Goal: Communication & Community: Ask a question

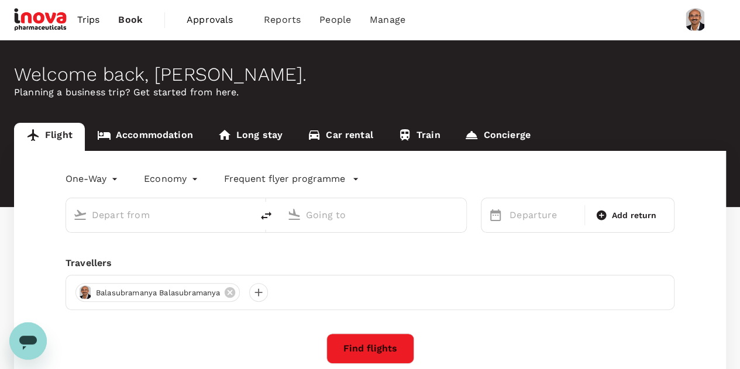
type input "roundtrip"
type input "Singapore Changi (SIN)"
type input "Suvarnabhumi Intl (BKK)"
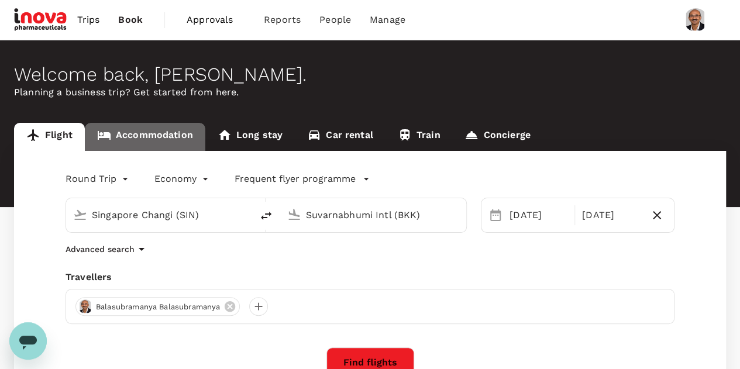
click at [166, 134] on link "Accommodation" at bounding box center [145, 137] width 120 height 28
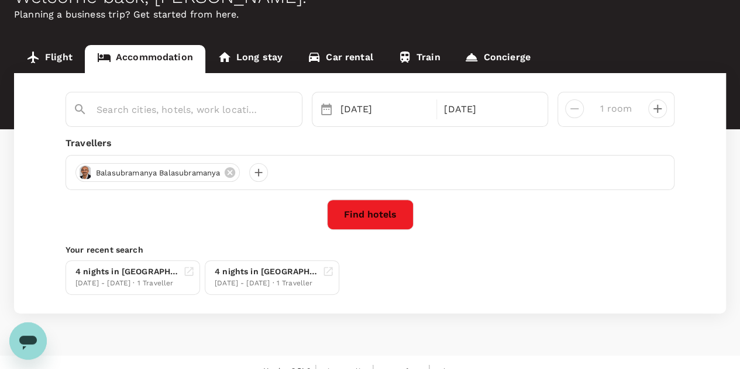
type input "[GEOGRAPHIC_DATA]"
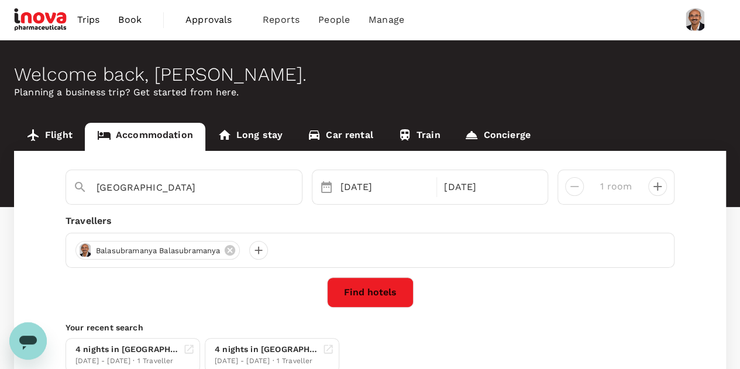
click at [270, 160] on div "[GEOGRAPHIC_DATA] [DATE] [DATE] room Travellers [GEOGRAPHIC_DATA][PERSON_NAME][…" at bounding box center [370, 271] width 712 height 240
click at [83, 20] on span "Trips" at bounding box center [88, 20] width 23 height 14
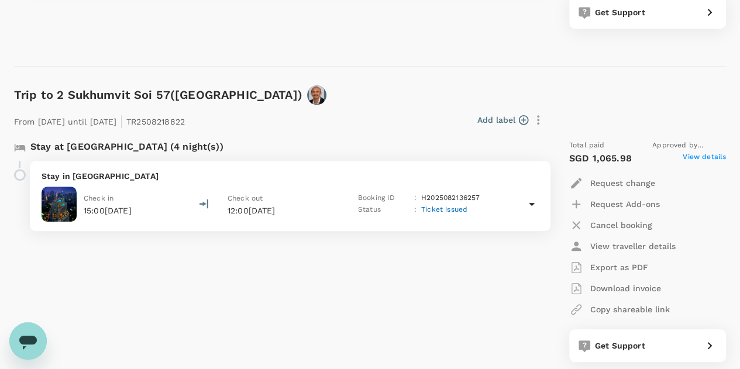
scroll to position [422, 0]
click at [534, 201] on icon at bounding box center [532, 203] width 14 height 14
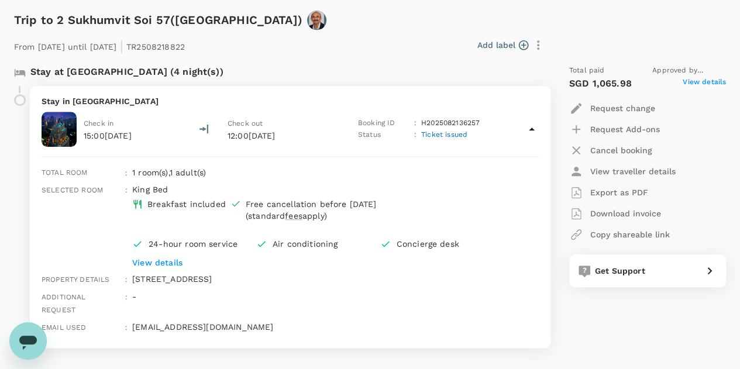
scroll to position [497, 0]
drag, startPoint x: 420, startPoint y: 122, endPoint x: 483, endPoint y: 125, distance: 62.7
click at [483, 125] on div "Booking ID : H2025082136257" at bounding box center [424, 123] width 133 height 12
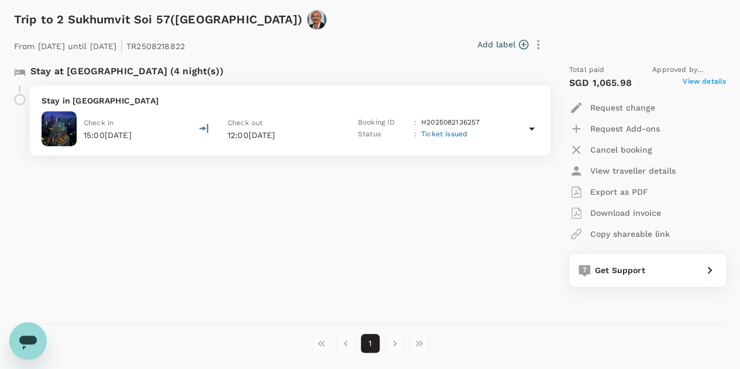
click at [442, 130] on span "Ticket issued" at bounding box center [444, 134] width 46 height 8
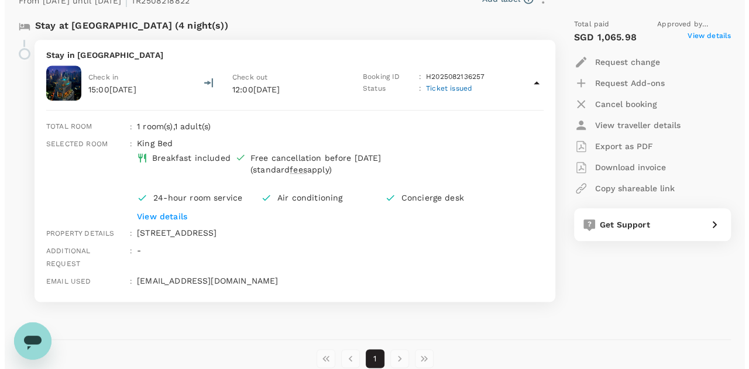
scroll to position [543, 0]
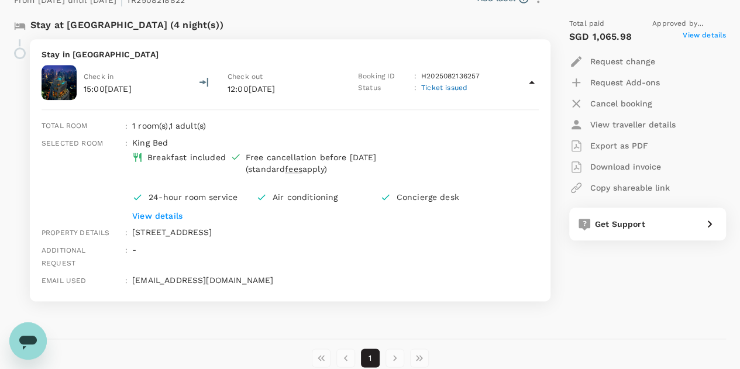
click at [166, 214] on p "View details" at bounding box center [317, 216] width 371 height 12
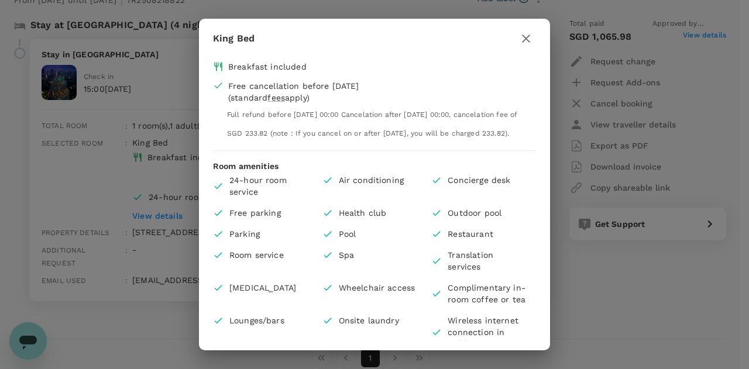
drag, startPoint x: 436, startPoint y: 133, endPoint x: 502, endPoint y: 143, distance: 66.8
click at [502, 141] on div "Full refund before [DATE] 00:00 Cancelation after [DATE] 00:00, cancelation fee…" at bounding box center [373, 122] width 292 height 37
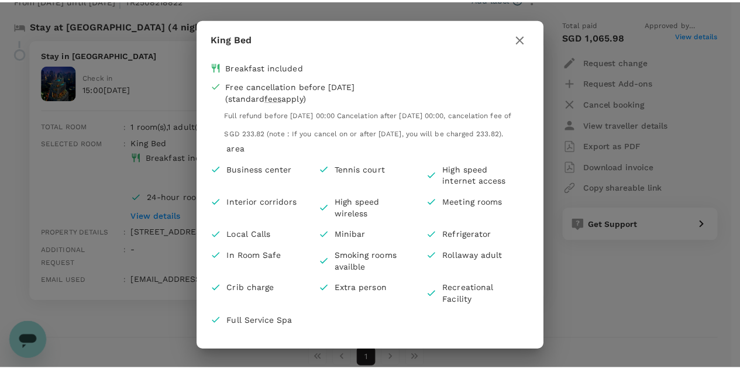
scroll to position [270, 0]
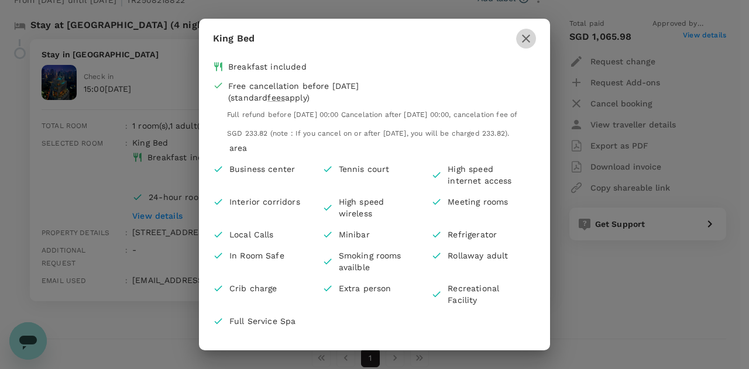
click at [526, 36] on icon "button" at bounding box center [526, 39] width 14 height 14
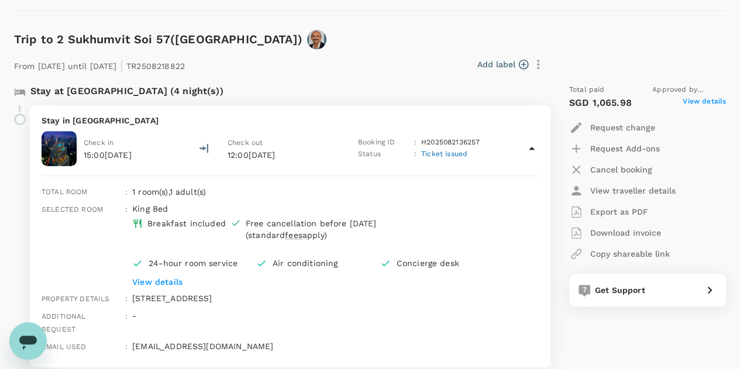
scroll to position [477, 0]
click at [713, 98] on span "View details" at bounding box center [703, 103] width 43 height 14
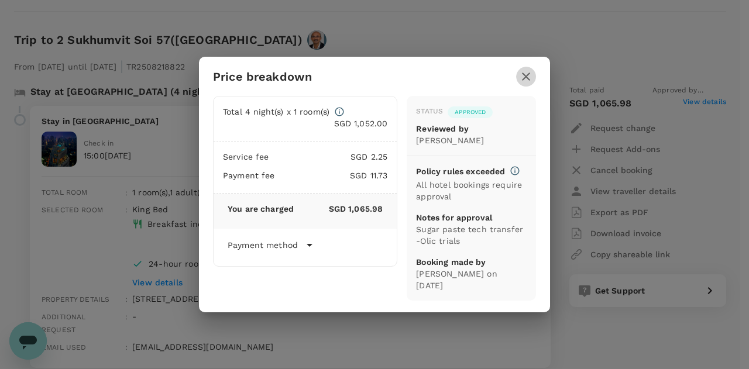
click at [527, 73] on icon "button" at bounding box center [526, 77] width 8 height 8
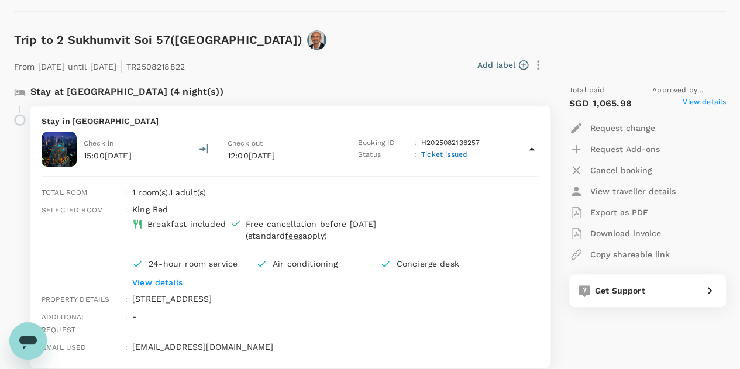
drag, startPoint x: 604, startPoint y: 186, endPoint x: 377, endPoint y: 164, distance: 228.5
click at [377, 164] on div "Stay at [GEOGRAPHIC_DATA] (4 night(s)) Stay in [GEOGRAPHIC_DATA] Check in 15:00…" at bounding box center [365, 226] width 721 height 302
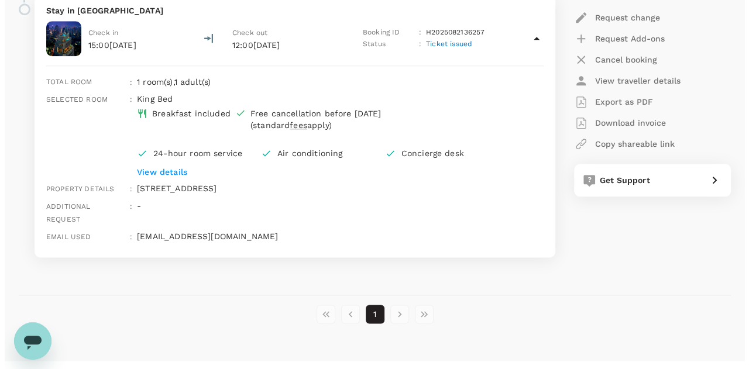
scroll to position [592, 0]
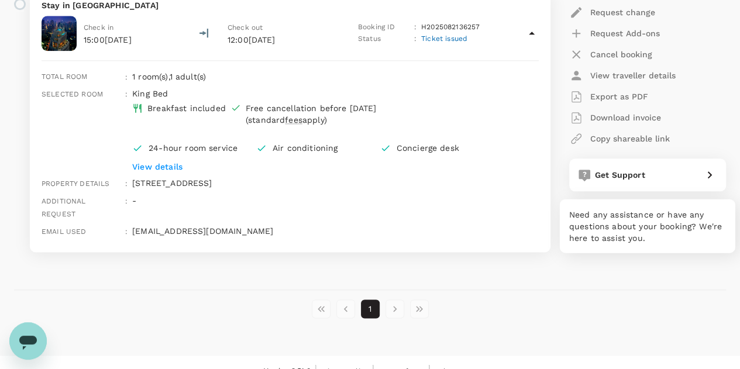
click at [616, 181] on div "Get Support" at bounding box center [645, 172] width 143 height 19
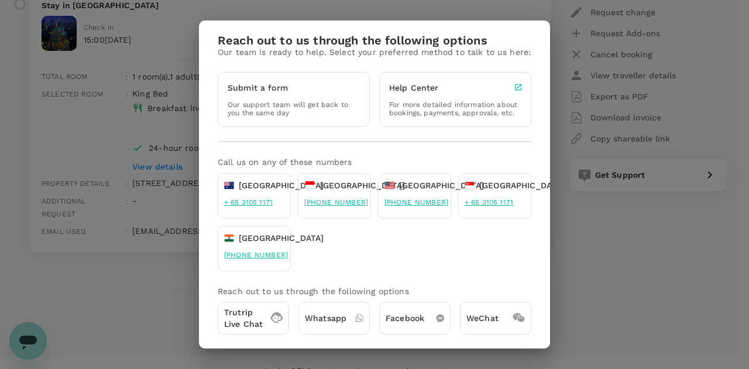
click at [250, 316] on p "Trutrip Live Chat" at bounding box center [243, 317] width 39 height 23
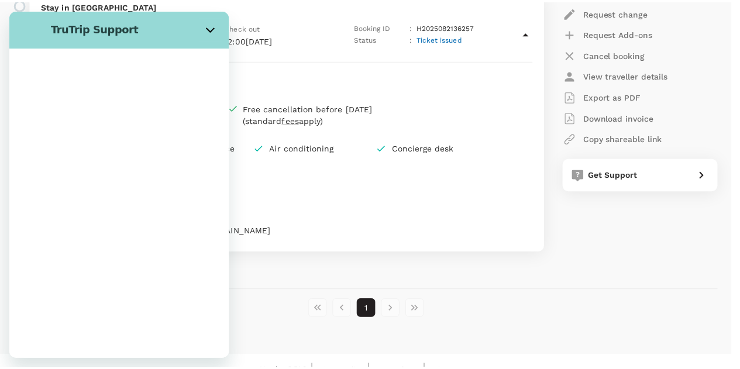
scroll to position [0, 0]
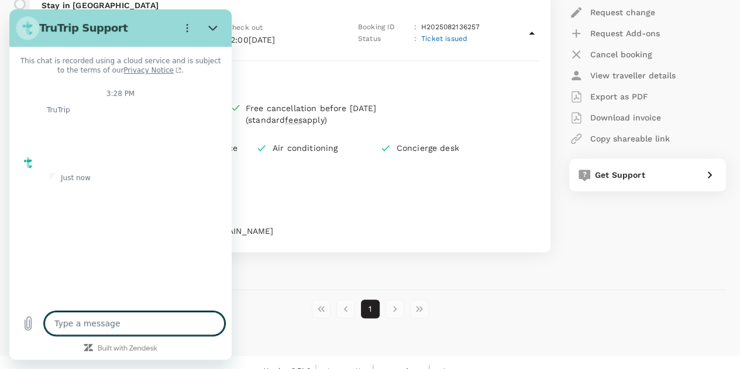
type textarea "x"
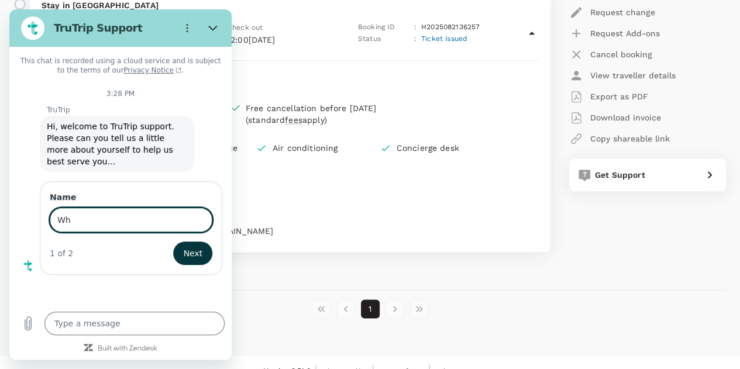
type input "W"
type input "Balasubramanya Balasubramanya"
click at [192, 246] on span "Next" at bounding box center [192, 253] width 19 height 14
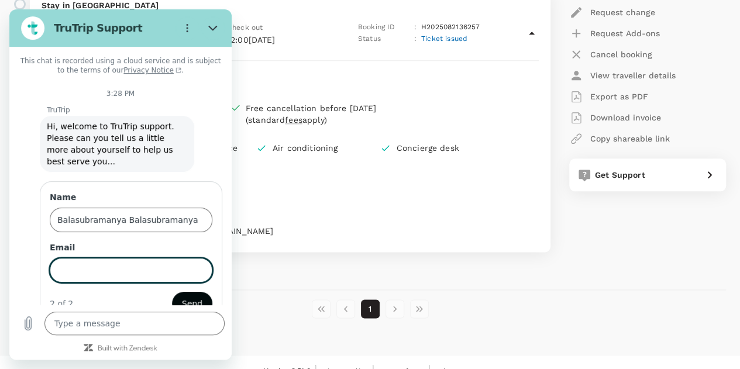
scroll to position [20, 0]
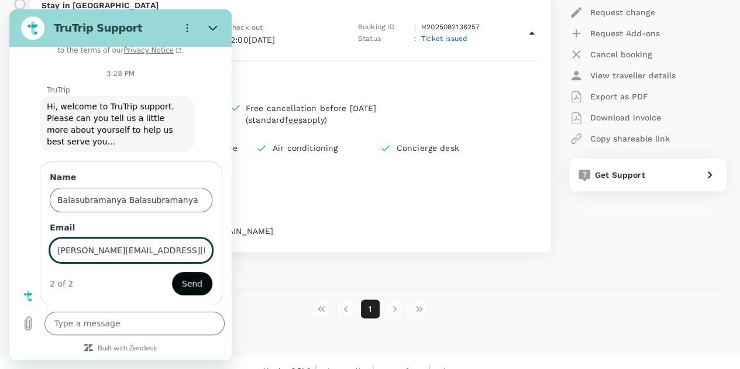
type input "[PERSON_NAME][EMAIL_ADDRESS][DOMAIN_NAME]"
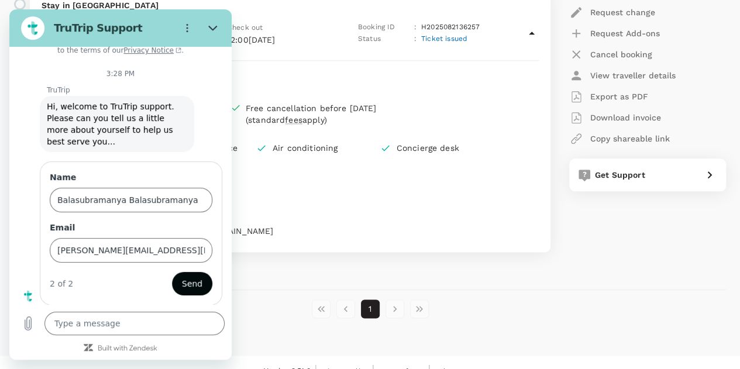
click at [187, 287] on span "Send" at bounding box center [192, 284] width 20 height 14
type textarea "x"
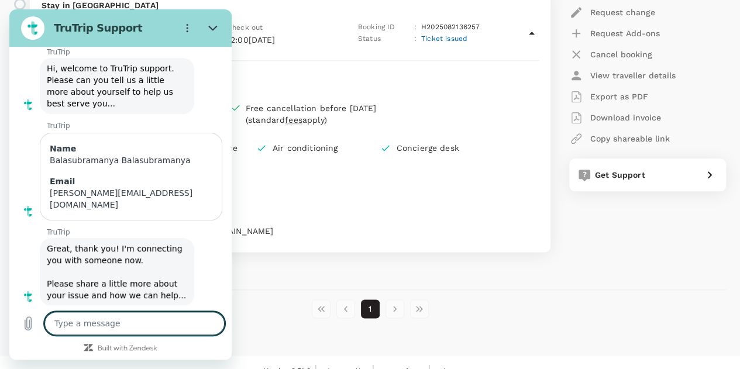
scroll to position [60, 0]
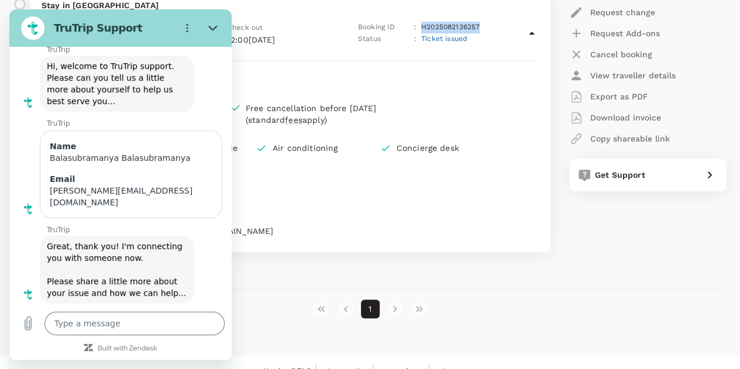
drag, startPoint x: 420, startPoint y: 26, endPoint x: 481, endPoint y: 23, distance: 60.3
click at [481, 23] on div "Booking ID : H2025082136257" at bounding box center [424, 28] width 133 height 12
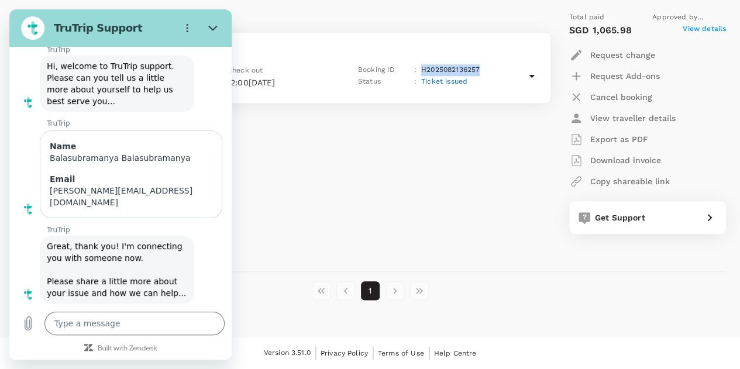
scroll to position [548, 0]
copy p "H2025082136257"
click at [116, 325] on textarea at bounding box center [134, 323] width 180 height 23
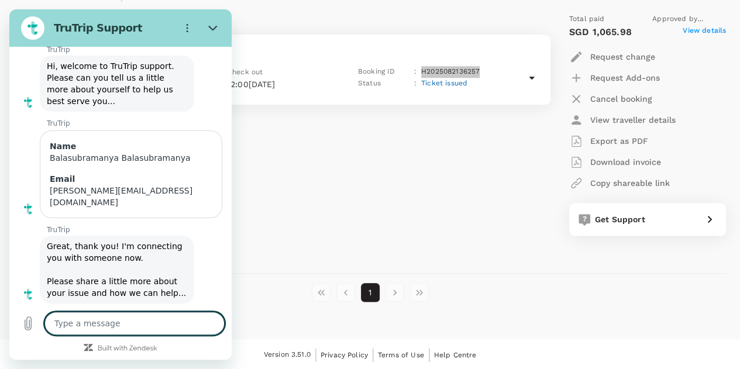
type textarea "C"
type textarea "x"
type textarea "Ca"
type textarea "x"
type textarea "Can"
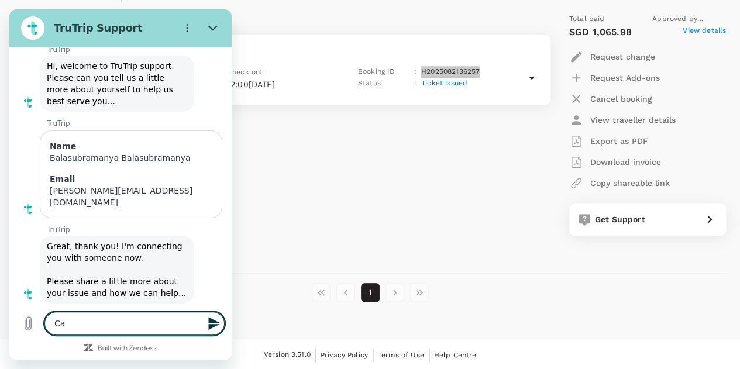
type textarea "x"
type textarea "Can"
type textarea "x"
type textarea "Can I"
type textarea "x"
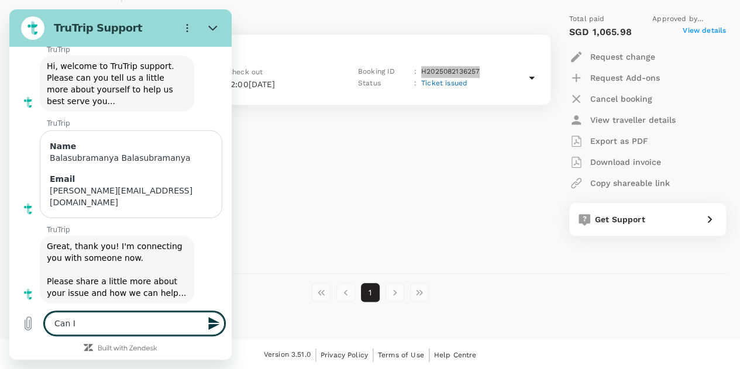
type textarea "Can I"
type textarea "x"
type textarea "Can I g"
type textarea "x"
type textarea "Can I ge"
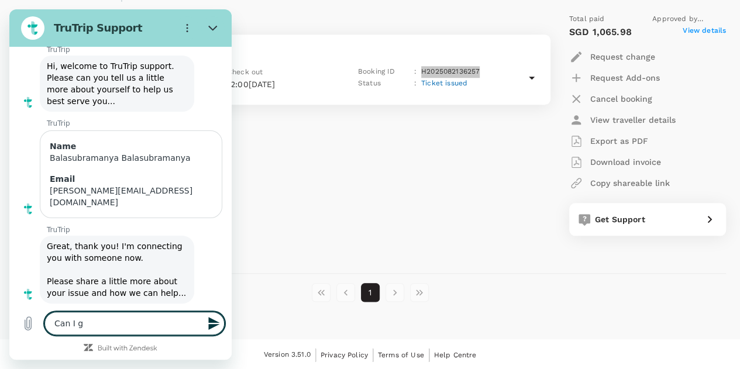
type textarea "x"
type textarea "Can I ger"
type textarea "x"
type textarea "Can I ger"
type textarea "x"
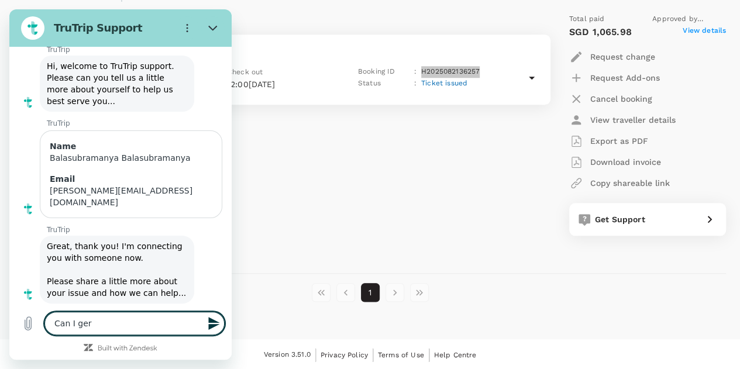
type textarea "Can I ger"
type textarea "x"
type textarea "Can I ge"
type textarea "x"
type textarea "Can I get"
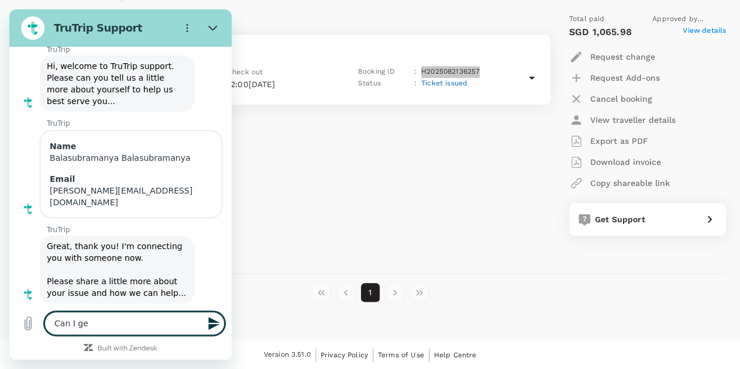
type textarea "x"
type textarea "Can I get"
type textarea "x"
type textarea "Can I get t"
type textarea "x"
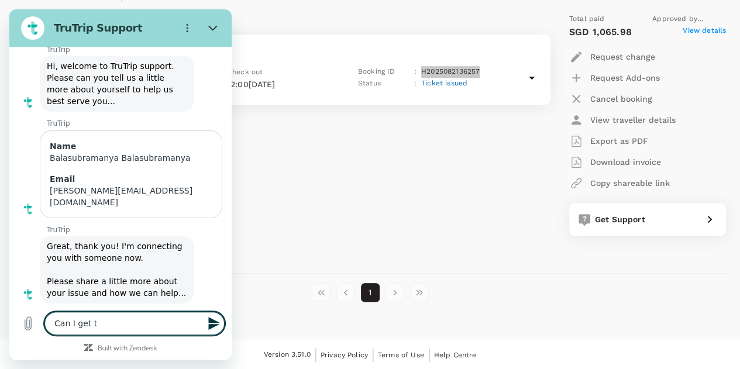
type textarea "Can I get th"
type textarea "x"
type textarea "Can I get the"
type textarea "x"
type textarea "Can I get the"
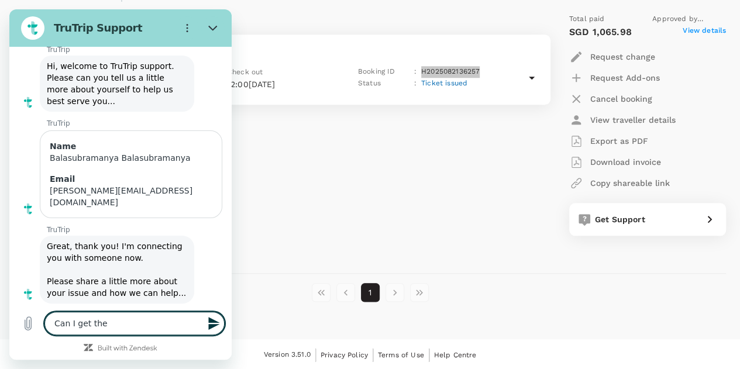
type textarea "x"
type textarea "Can I get the r"
type textarea "x"
type textarea "Can I get the re"
type textarea "x"
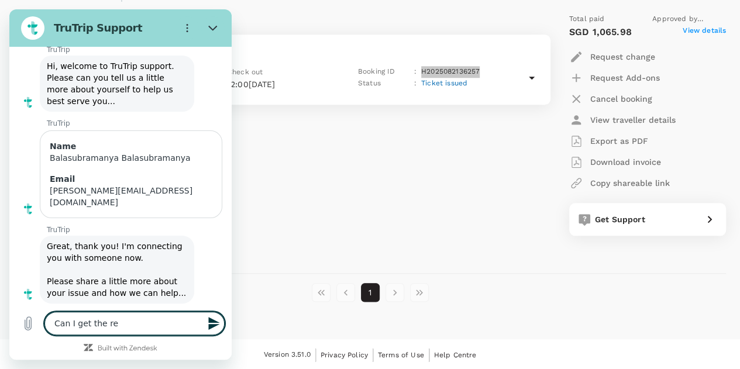
type textarea "Can I get the res"
type textarea "x"
type textarea "Can I get the rese"
type textarea "x"
type textarea "Can I get the [PERSON_NAME]"
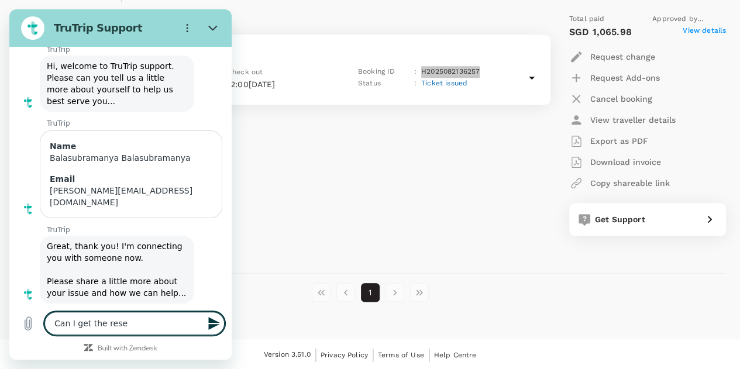
type textarea "x"
type textarea "Can I get the reserv"
type textarea "x"
type textarea "Can I get the reserva"
type textarea "x"
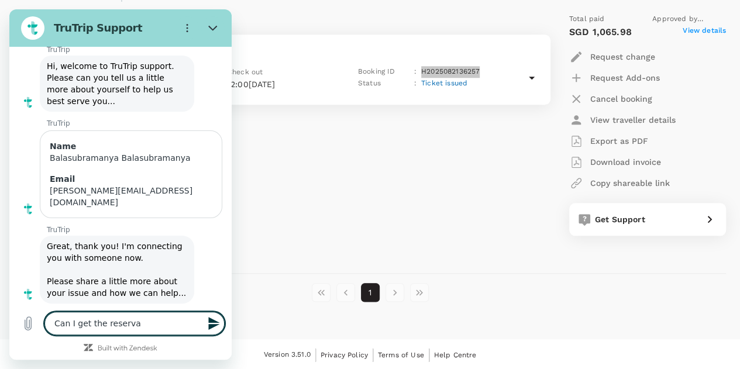
type textarea "Can I get the reservat"
type textarea "x"
type textarea "Can I get the reservati"
type textarea "x"
type textarea "Can I get the reservatio"
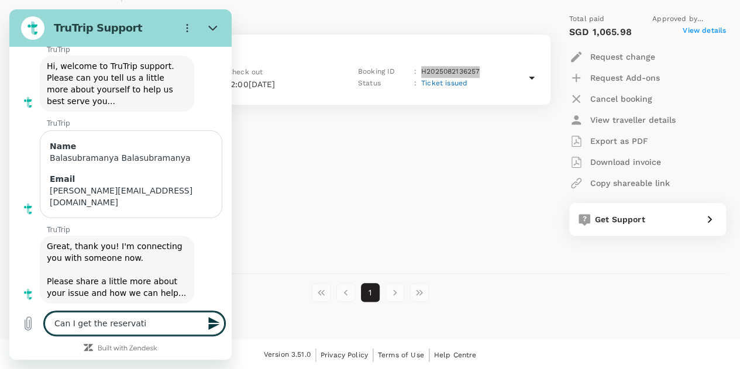
type textarea "x"
type textarea "Can I get the reservation"
type textarea "x"
click at [102, 323] on textarea "Can I get the reservation" at bounding box center [134, 323] width 180 height 23
type textarea "Can I get the Mreservation"
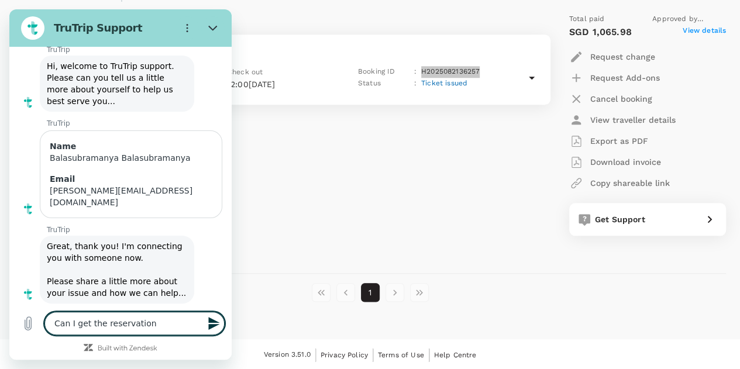
type textarea "x"
type textarea "Can I get the Mareservation"
type textarea "x"
type textarea "Can I get the Marreservation"
type textarea "x"
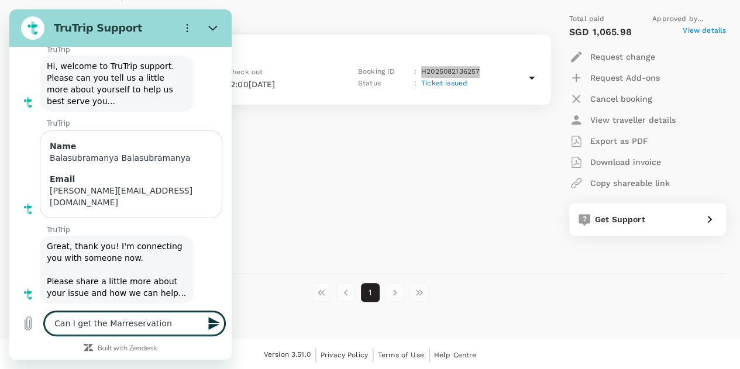
type textarea "Can I get the Marrreservation"
type textarea "x"
type textarea "Can I get the Marrireservation"
type textarea "x"
type textarea "Can I get the Marrioreservation"
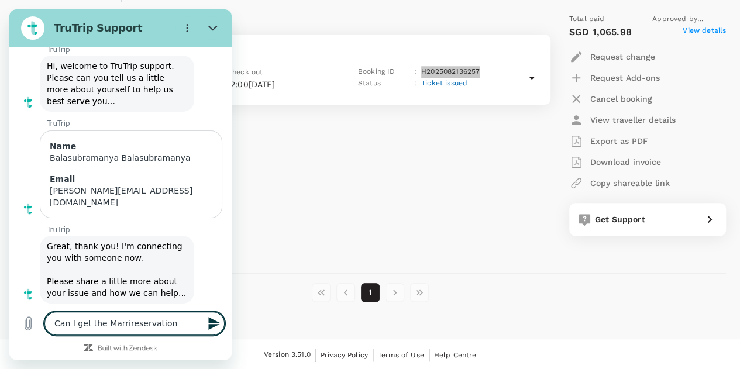
type textarea "x"
type textarea "Can I get the Marriotreservation"
type textarea "x"
type textarea "Can I get the Marriottreservation"
type textarea "x"
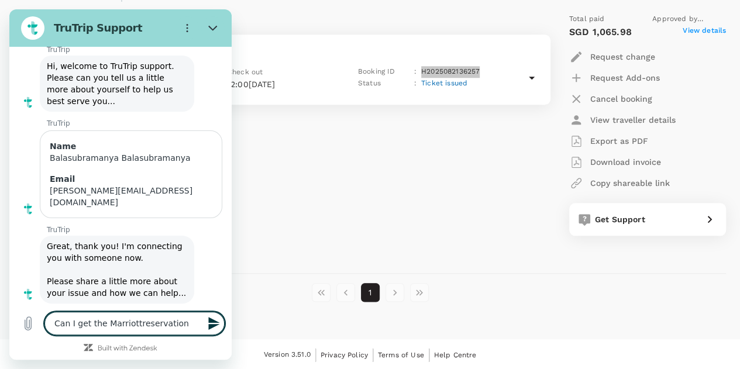
type textarea "Can I get the Marriott reservation"
type textarea "x"
click at [184, 323] on textarea "Can I get the Marriott reservation" at bounding box center [134, 323] width 180 height 23
type textarea "Can I get the Marriott reservation"
type textarea "x"
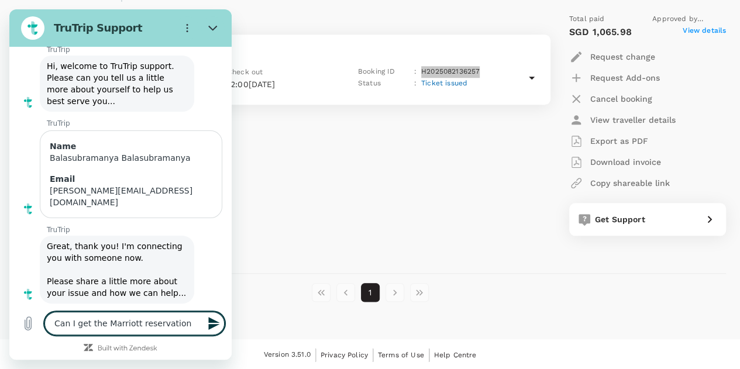
type textarea "Can I get the [GEOGRAPHIC_DATA] n"
type textarea "x"
type textarea "Can I get the Marriott reservation nu"
type textarea "x"
type textarea "Can I get the Marriott reservation num"
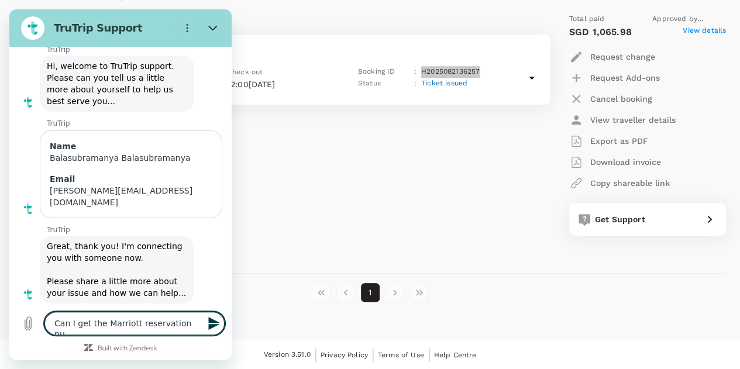
type textarea "x"
type textarea "Can I get the Marriott reservation numb"
type textarea "x"
type textarea "Can I get the Marriott reservation numbe"
type textarea "x"
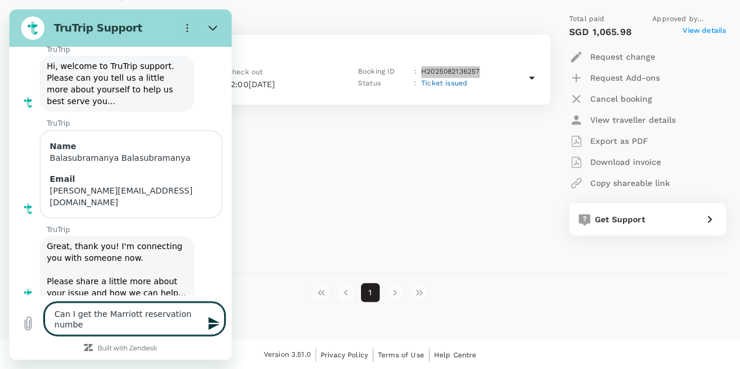
type textarea "Can I get the Marriott reservation number"
type textarea "x"
type textarea "Can I get the Marriott reservation number"
type textarea "x"
type textarea "Can I get the Marriott reservation number f"
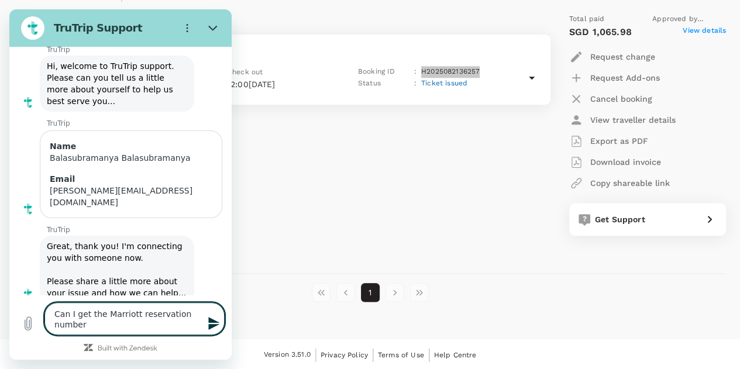
type textarea "x"
type textarea "Can I get the Marriott reservation number fo"
type textarea "x"
type textarea "Can I get the Marriott reservation number for"
type textarea "x"
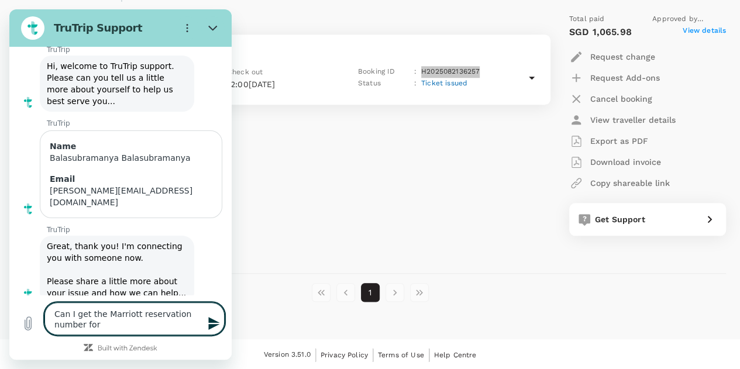
type textarea "Can I get the Marriott reservation number for"
type textarea "x"
type textarea "Can I get the Marriott reservation number for B"
type textarea "x"
type textarea "Can I get the Marriott reservation number for Bo"
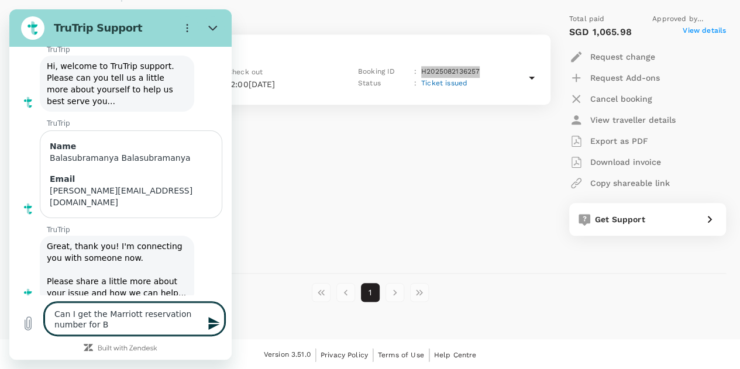
type textarea "x"
type textarea "Can I get the Marriott reservation number for Boo"
type textarea "x"
type textarea "Can I get the Marriott reservation number for Book"
type textarea "x"
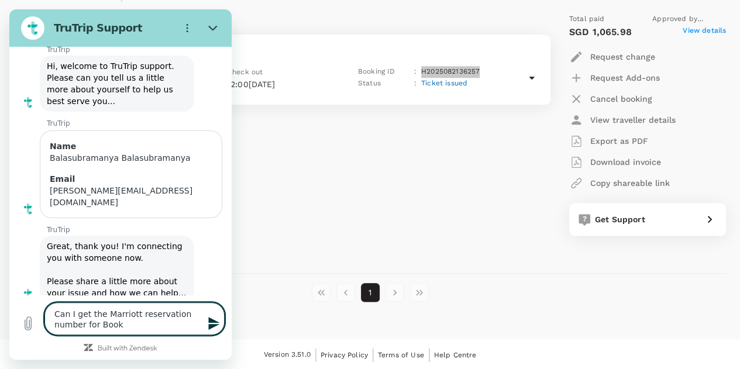
type textarea "Can I get the Marriott reservation number for Booki"
type textarea "x"
type textarea "Can I get the Marriott reservation number for Bookin"
type textarea "x"
type textarea "Can I get the Marriott reservation number for Booking"
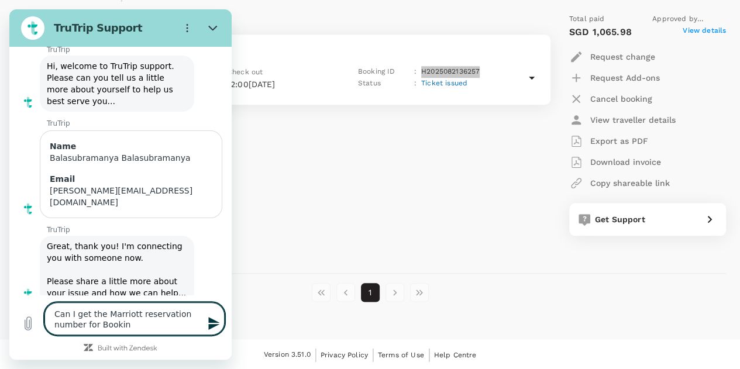
type textarea "x"
type textarea "Can I get the Marriott reservation number for Booking"
type textarea "x"
type textarea "Can I get the Marriott reservation number for Booking I"
type textarea "x"
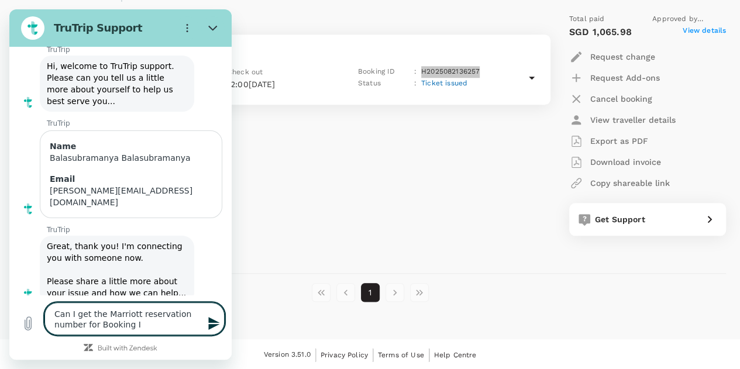
type textarea "Can I get the Marriott reservation number for Booking IF"
type textarea "x"
type textarea "Can I get the Marriott reservation number for Booking IF"
type textarea "x"
type textarea "Can I get the Marriott reservation number for Booking IF"
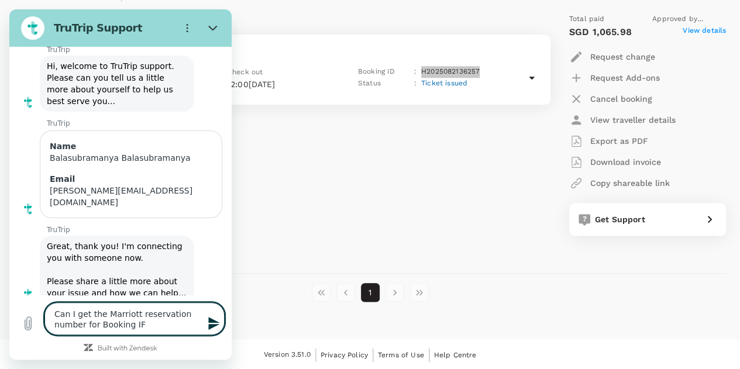
type textarea "x"
type textarea "Can I get the Marriott reservation number for Booking I"
type textarea "x"
type textarea "Can I get the Marriott reservation number for Booking ID"
type textarea "x"
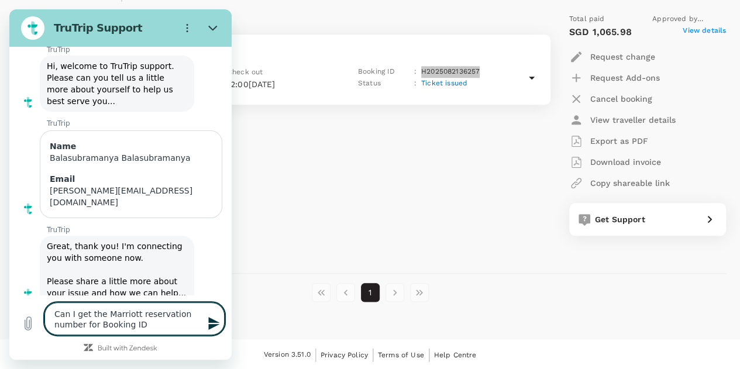
type textarea "Can I get the Marriott reservation number for Booking ID"
type textarea "x"
paste textarea "H2025082136257"
type textarea "Can I get the Marriott reservation number for Booking ID H2025082136257"
type textarea "x"
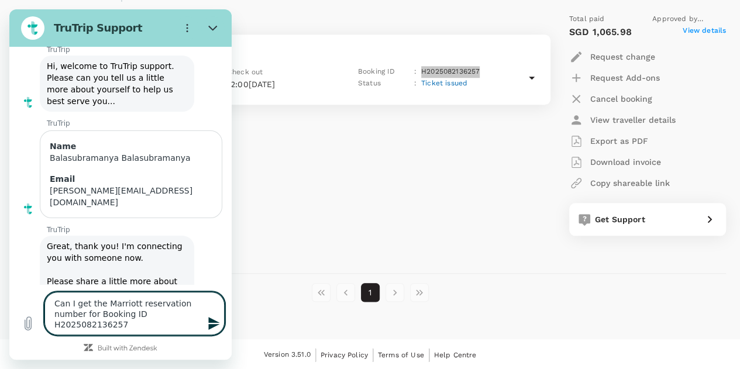
type textarea "Can I get the Marriott reservation number for Booking ID H2025082136257"
click at [213, 321] on icon "Send message" at bounding box center [213, 323] width 11 height 13
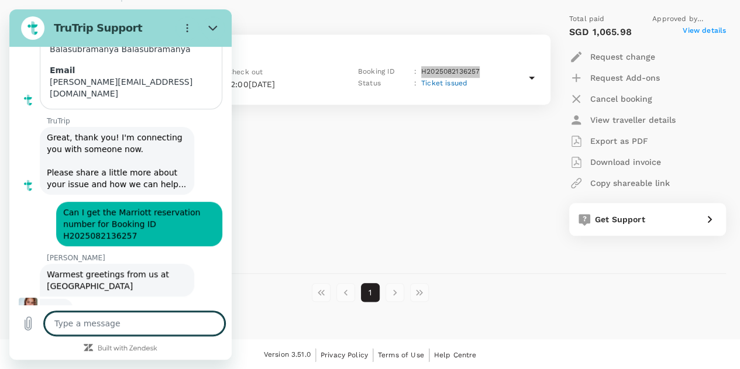
scroll to position [168, 0]
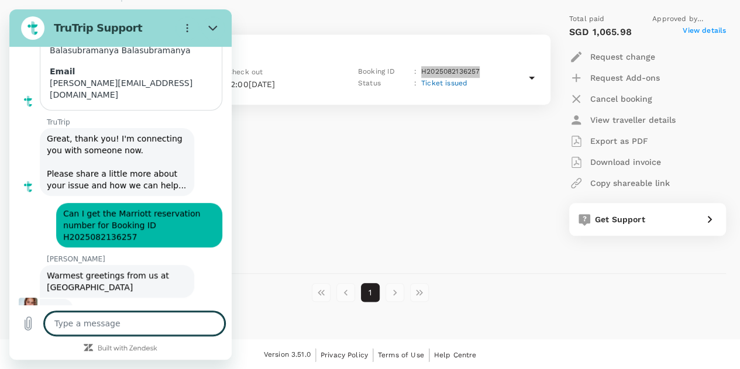
type textarea "x"
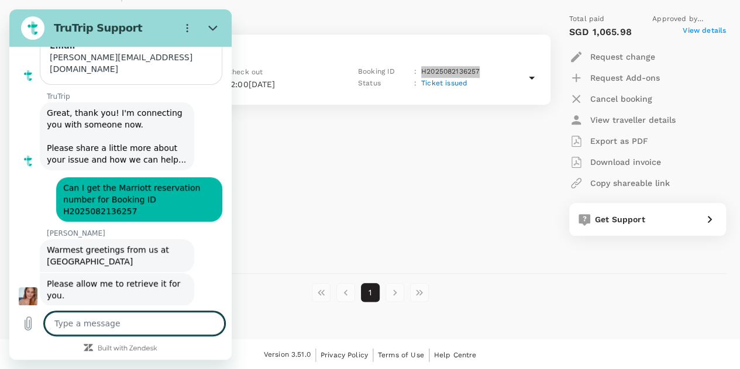
scroll to position [196, 0]
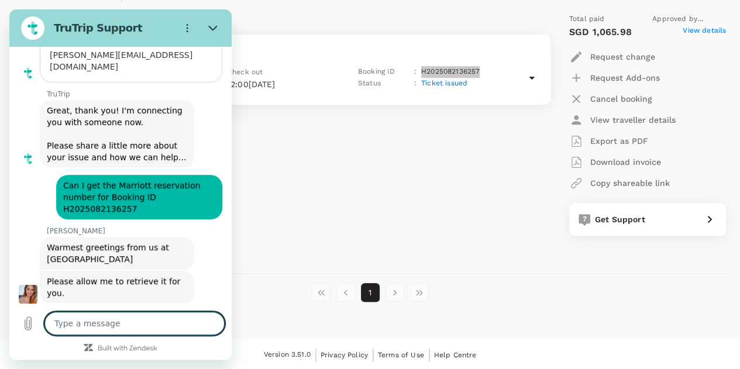
click at [150, 325] on textarea at bounding box center [134, 323] width 180 height 23
type textarea "o"
type textarea "x"
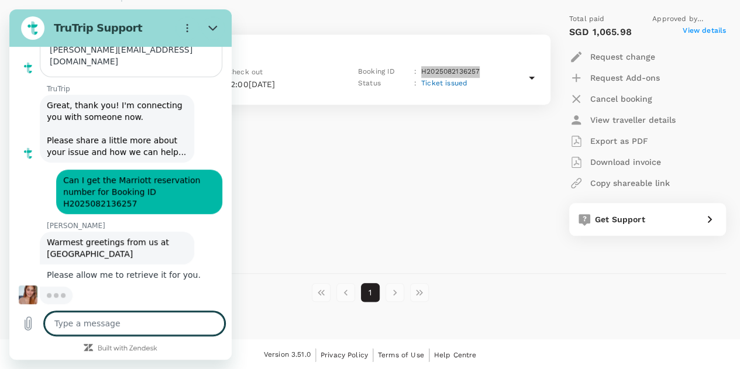
scroll to position [202, 0]
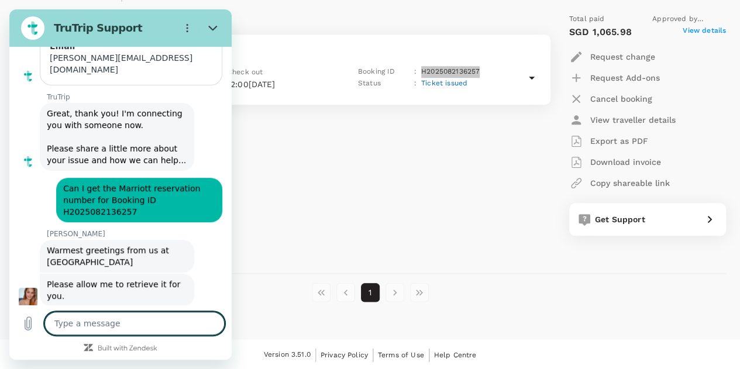
type textarea "x"
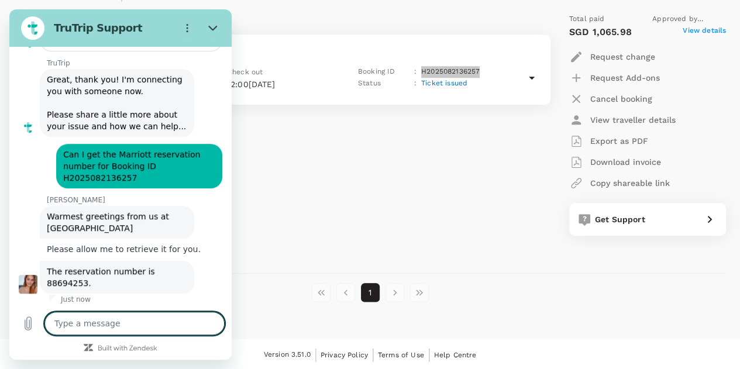
scroll to position [230, 0]
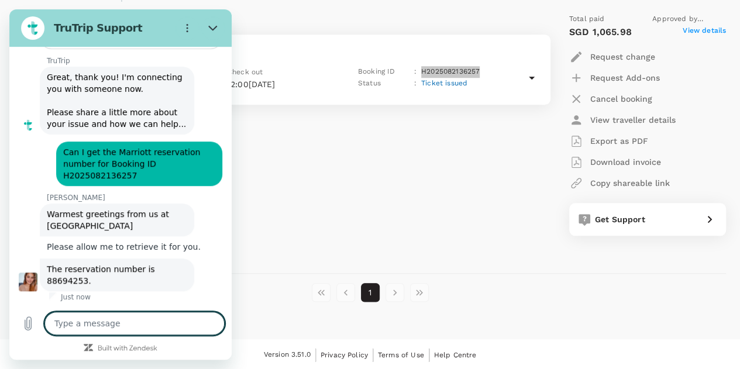
type textarea "o"
type textarea "x"
type textarea "ok"
type textarea "x"
type textarea "ok."
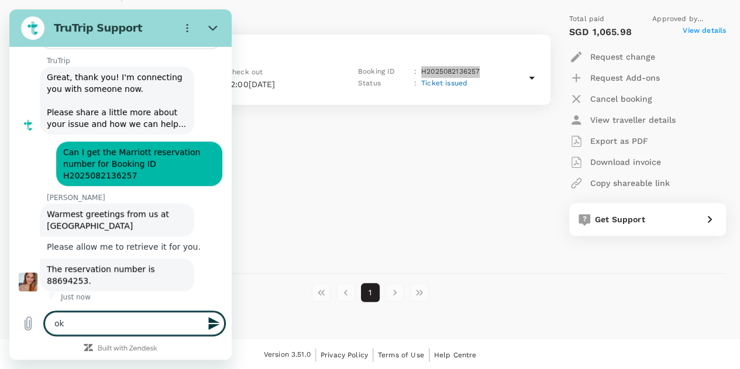
type textarea "x"
type textarea "ok."
type textarea "x"
type textarea "ok."
type textarea "x"
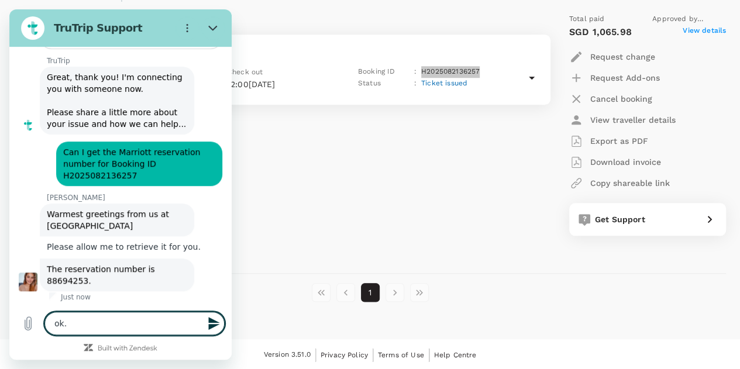
type textarea "ok. t"
type textarea "x"
type textarea "ok. th"
type textarea "x"
type textarea "ok. tha"
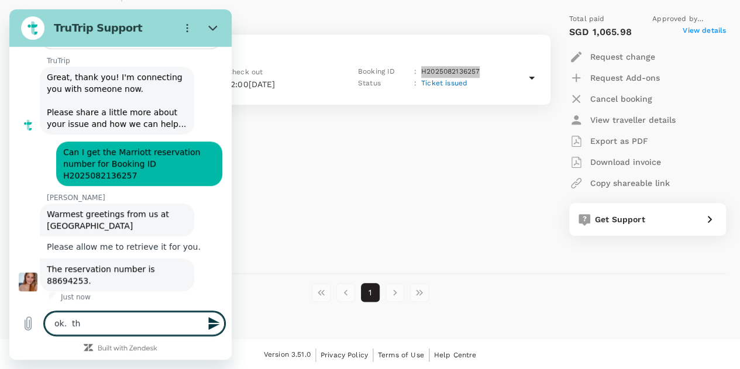
type textarea "x"
type textarea "ok. than"
type textarea "x"
type textarea "ok. thank"
type textarea "x"
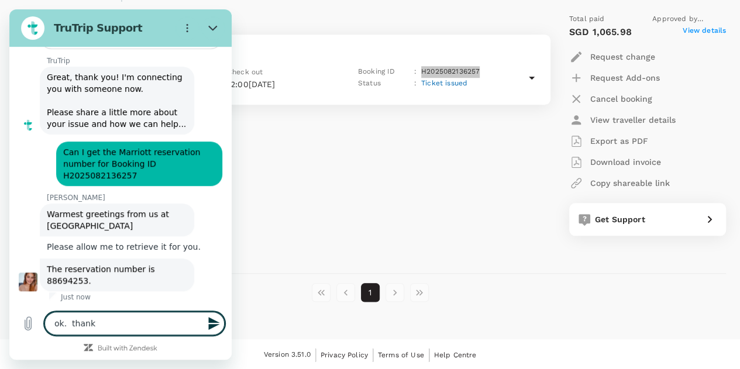
type textarea "ok. thanks"
type textarea "x"
type textarea "ok. thanks"
type textarea "x"
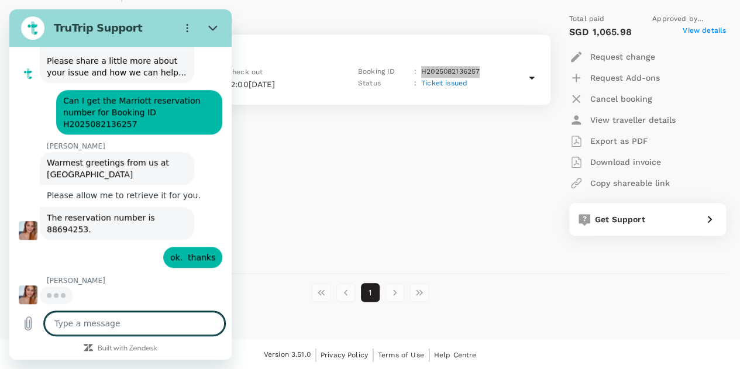
scroll to position [280, 0]
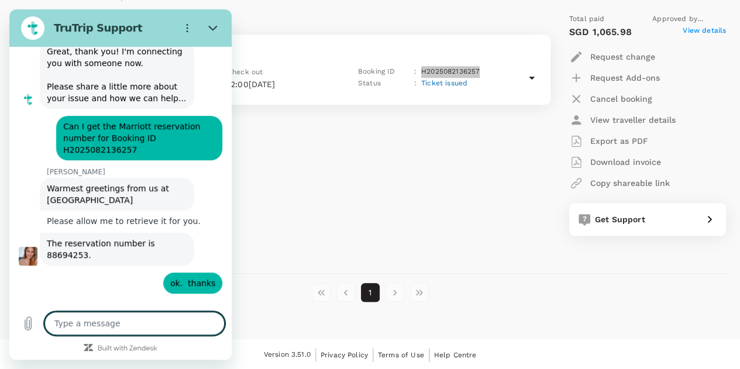
type textarea "x"
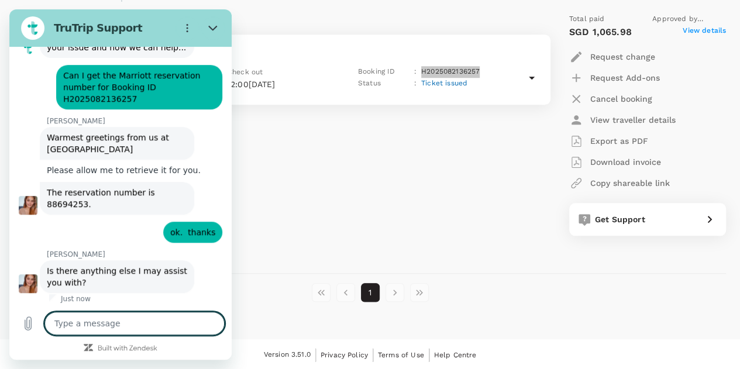
scroll to position [308, 0]
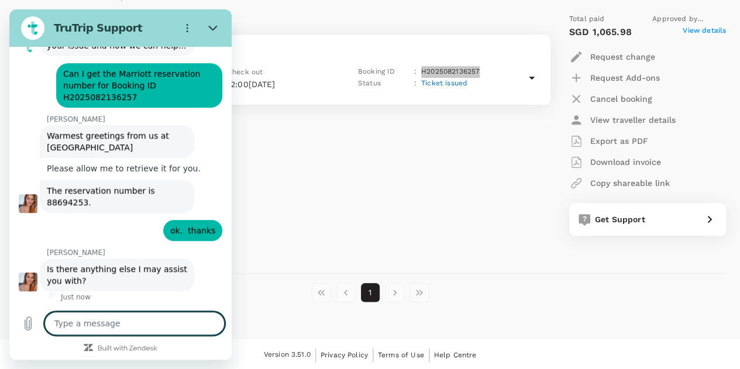
type textarea "t"
type textarea "x"
type textarea "th"
type textarea "x"
type textarea "tha"
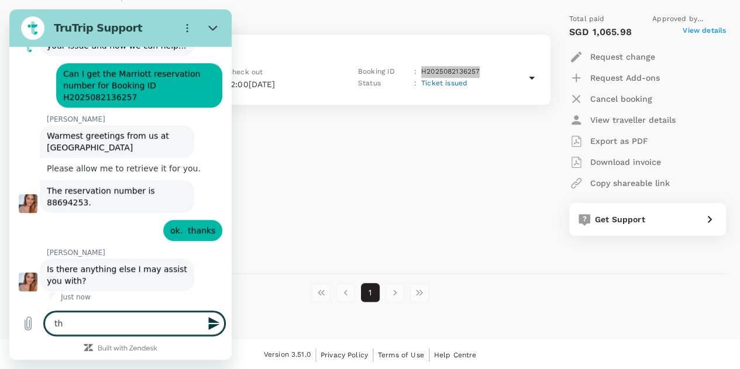
type textarea "x"
type textarea "that"
type textarea "x"
type textarea "that"
type textarea "x"
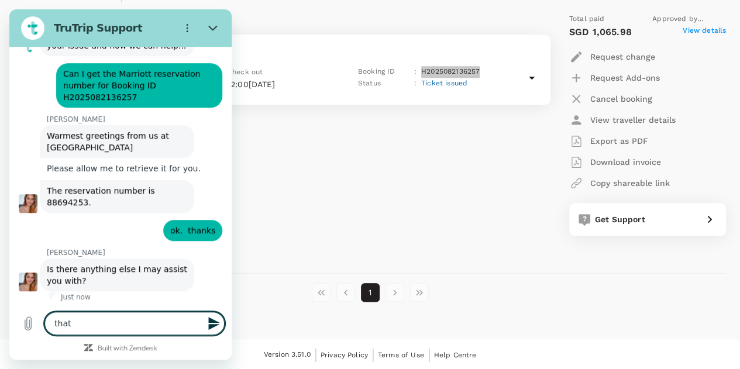
type textarea "that w"
type textarea "x"
type textarea "that wi"
type textarea "x"
type textarea "that wil"
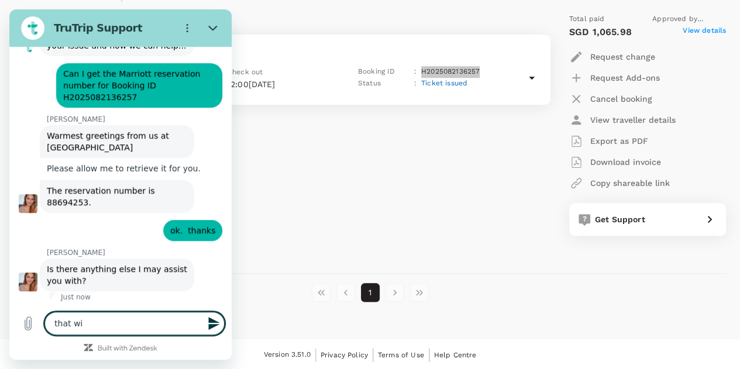
type textarea "x"
type textarea "that will"
type textarea "x"
type textarea "that will"
type textarea "x"
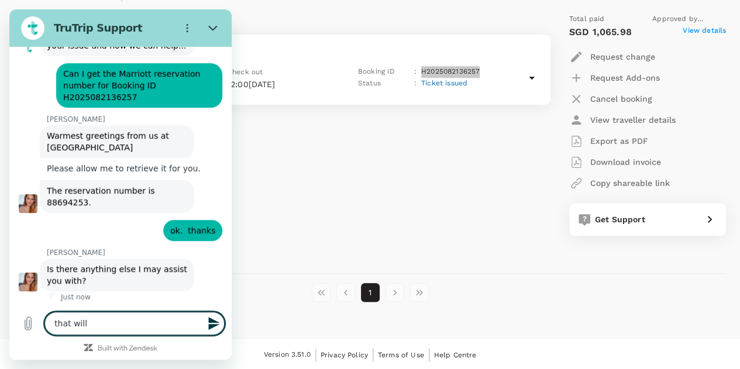
type textarea "that will a"
type textarea "x"
type textarea "that will al"
type textarea "x"
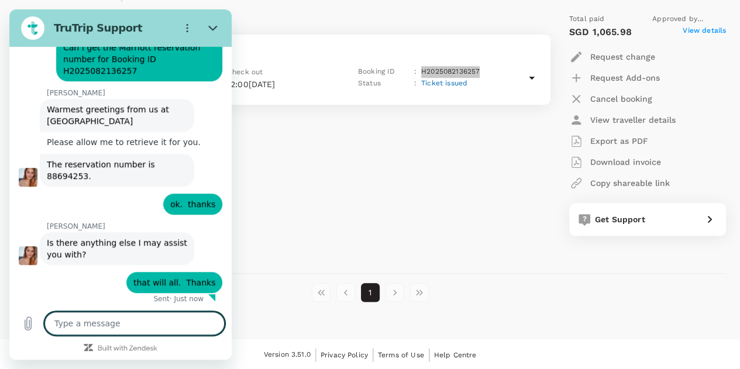
scroll to position [336, 0]
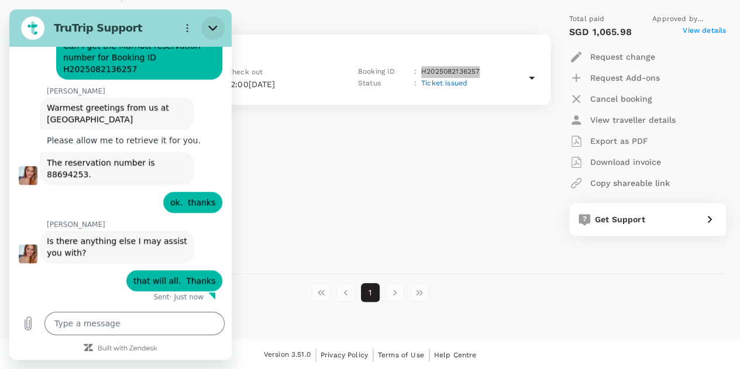
click at [216, 23] on icon "Close" at bounding box center [212, 27] width 9 height 9
